Goal: Entertainment & Leisure: Consume media (video, audio)

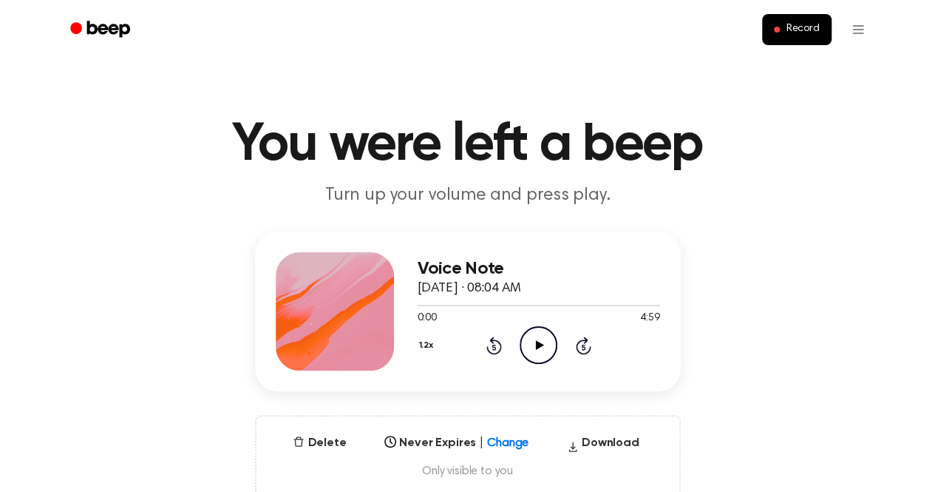
click at [544, 348] on icon "Play Audio" at bounding box center [539, 345] width 38 height 38
click at [544, 348] on icon "Pause Audio" at bounding box center [539, 345] width 38 height 38
click at [544, 348] on icon "Play Audio" at bounding box center [539, 345] width 38 height 38
click at [544, 348] on icon "Pause Audio" at bounding box center [539, 345] width 38 height 38
click at [533, 345] on icon "Play Audio" at bounding box center [539, 345] width 38 height 38
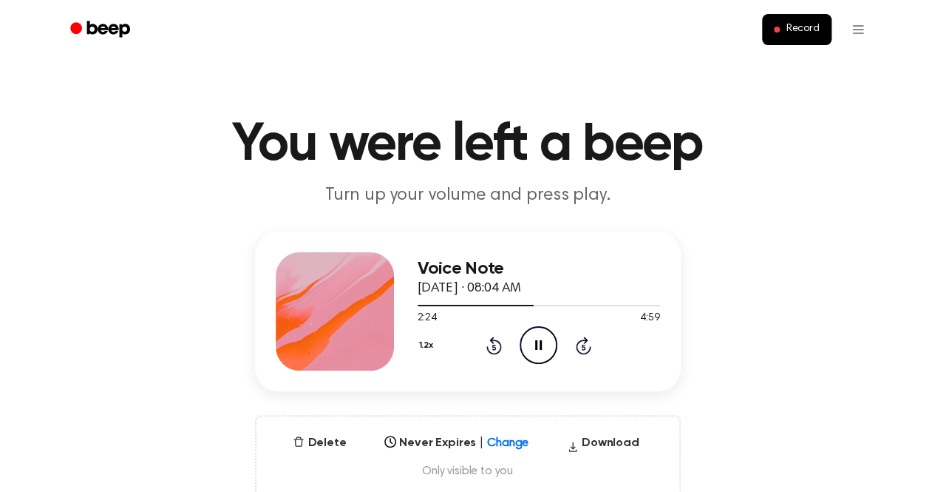
click at [538, 338] on icon "Pause Audio" at bounding box center [539, 345] width 38 height 38
click at [525, 348] on icon "Play Audio" at bounding box center [539, 345] width 38 height 38
click at [525, 348] on icon "Pause Audio" at bounding box center [539, 345] width 38 height 38
click at [525, 348] on icon "Play Audio" at bounding box center [539, 345] width 38 height 38
click at [525, 348] on icon "Pause Audio" at bounding box center [539, 345] width 38 height 38
